Goal: Navigation & Orientation: Find specific page/section

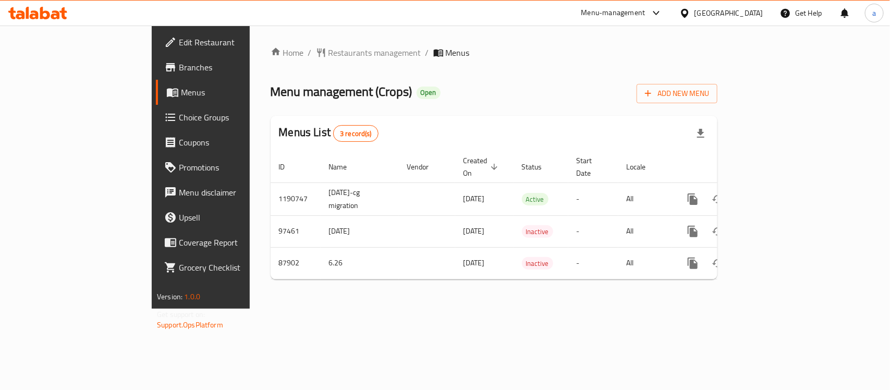
click at [53, 15] on icon at bounding box center [55, 14] width 9 height 9
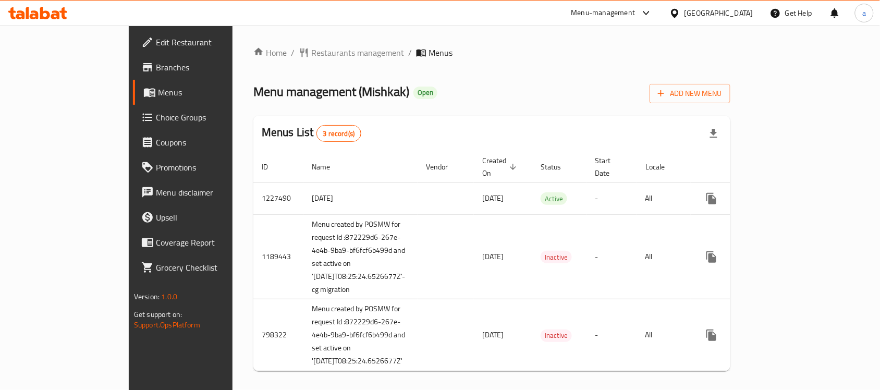
click at [40, 9] on icon at bounding box center [45, 13] width 10 height 13
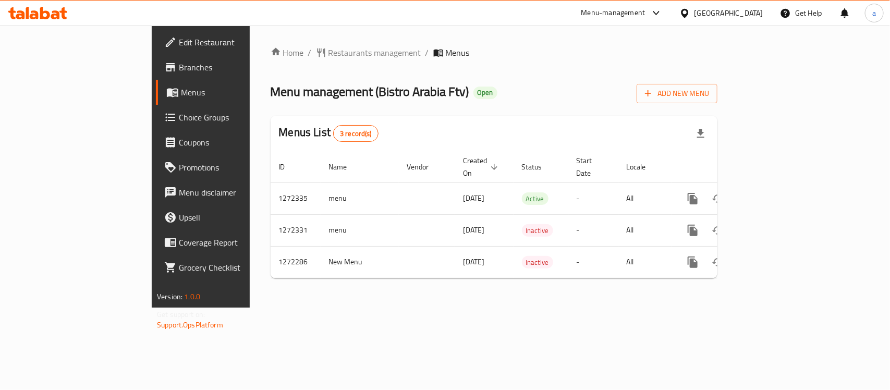
click at [721, 8] on div "United Arab Emirates" at bounding box center [729, 12] width 69 height 11
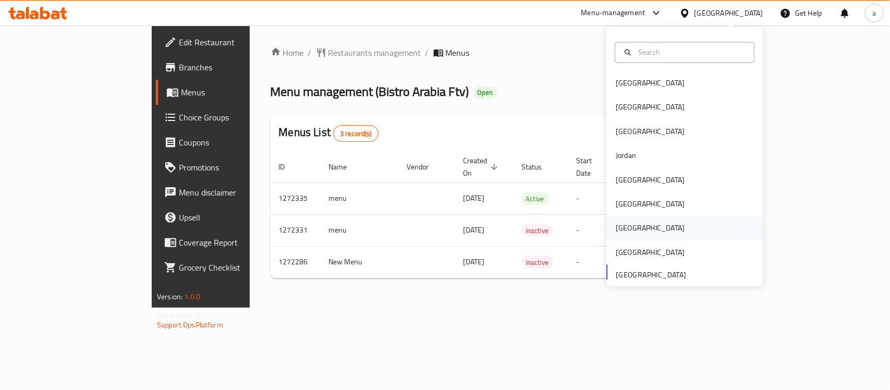
click at [630, 226] on div "[GEOGRAPHIC_DATA]" at bounding box center [650, 228] width 86 height 24
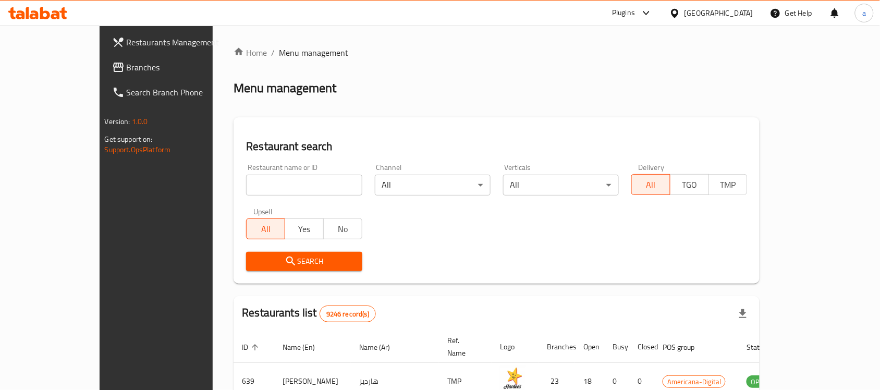
click at [127, 66] on span "Branches" at bounding box center [183, 67] width 112 height 13
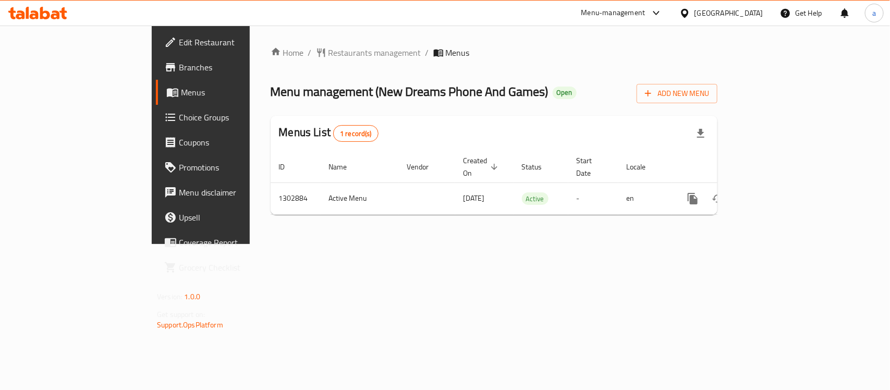
click at [750, 15] on div "Qatar" at bounding box center [729, 12] width 69 height 11
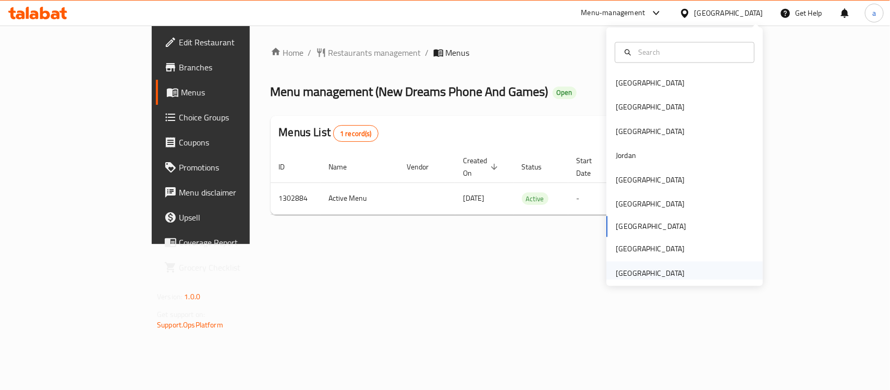
click at [631, 269] on div "[GEOGRAPHIC_DATA]" at bounding box center [650, 272] width 69 height 11
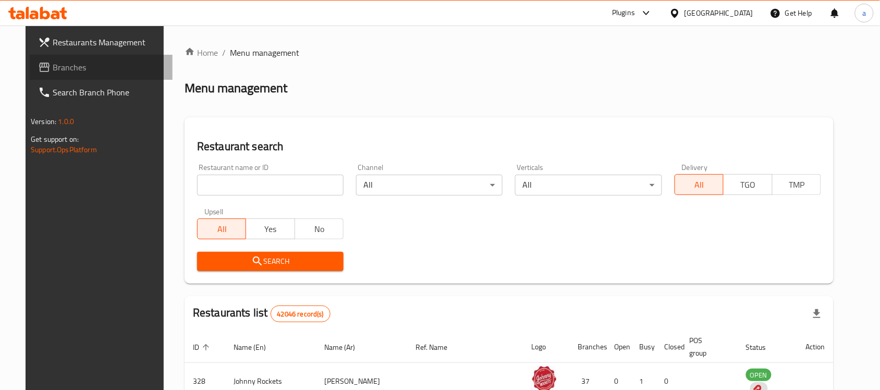
click at [53, 68] on span "Branches" at bounding box center [109, 67] width 112 height 13
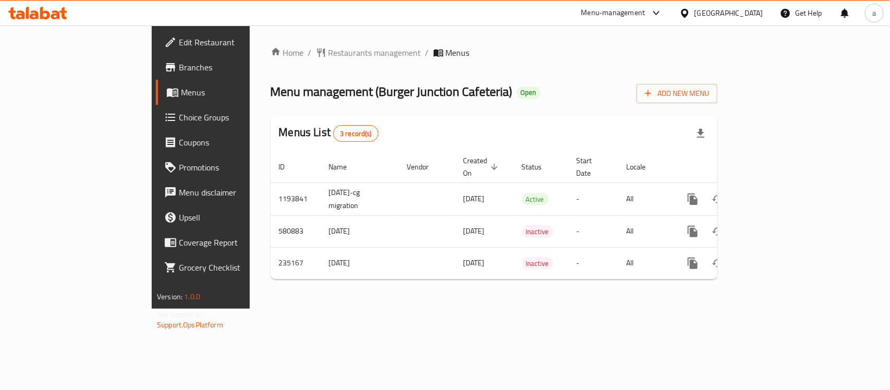
click at [727, 13] on div "United Arab Emirates" at bounding box center [729, 12] width 69 height 11
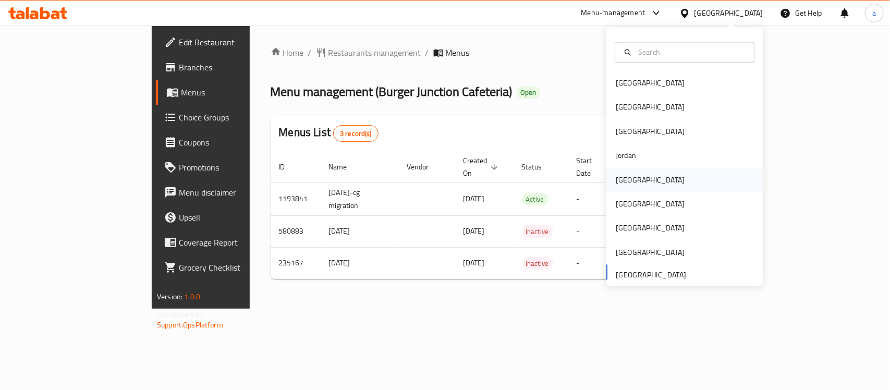
click at [628, 184] on div "[GEOGRAPHIC_DATA]" at bounding box center [650, 180] width 86 height 24
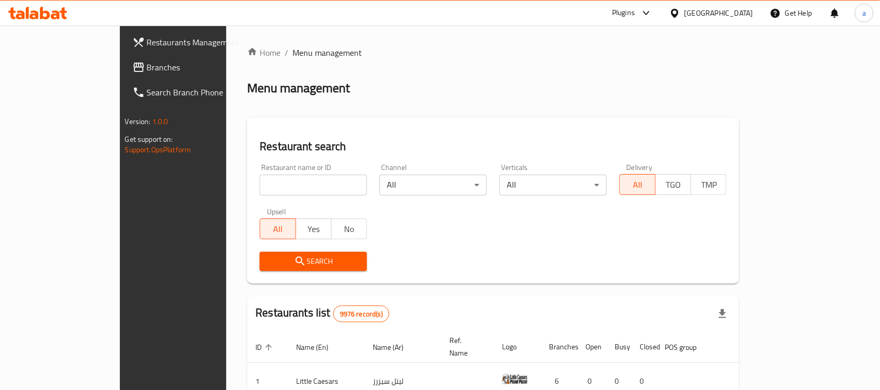
click at [147, 71] on span "Branches" at bounding box center [203, 67] width 112 height 13
